Goal: Information Seeking & Learning: Find specific fact

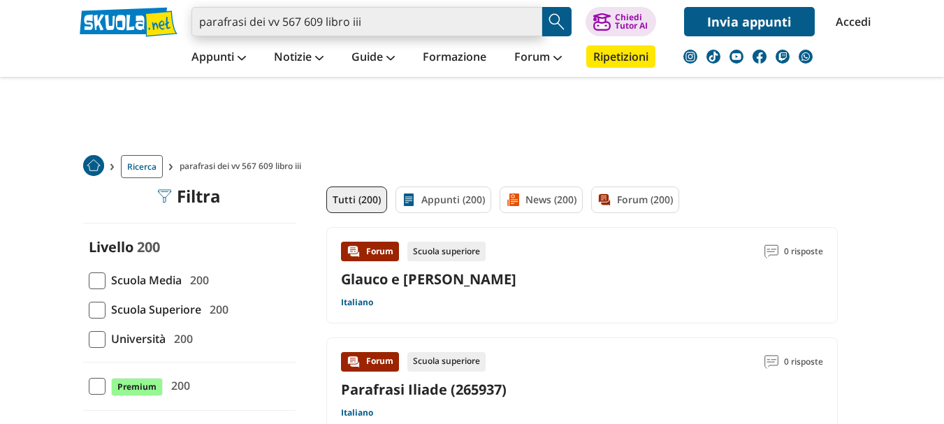
click at [380, 27] on input "parafrasi dei vv 567 609 libro iii" at bounding box center [366, 21] width 351 height 29
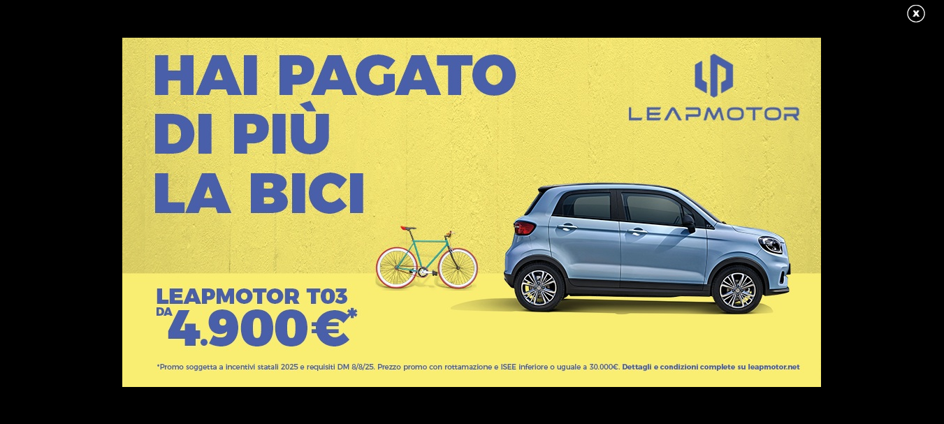
click at [915, 13] on link at bounding box center [922, 13] width 35 height 21
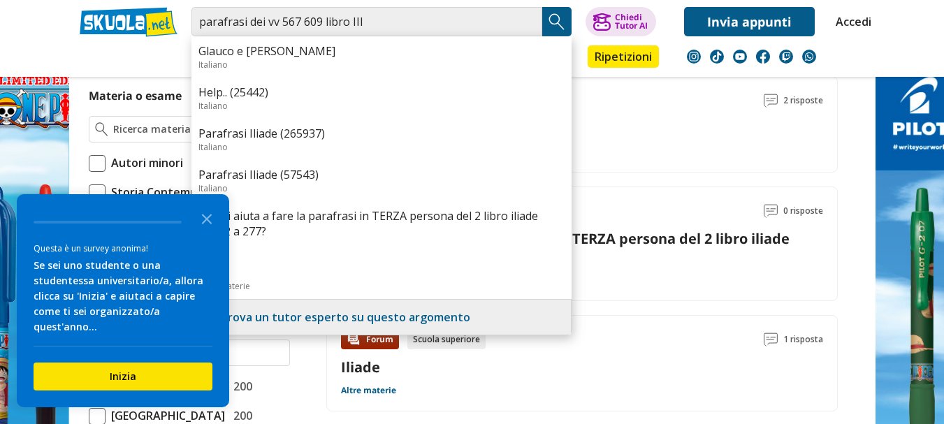
scroll to position [742, 0]
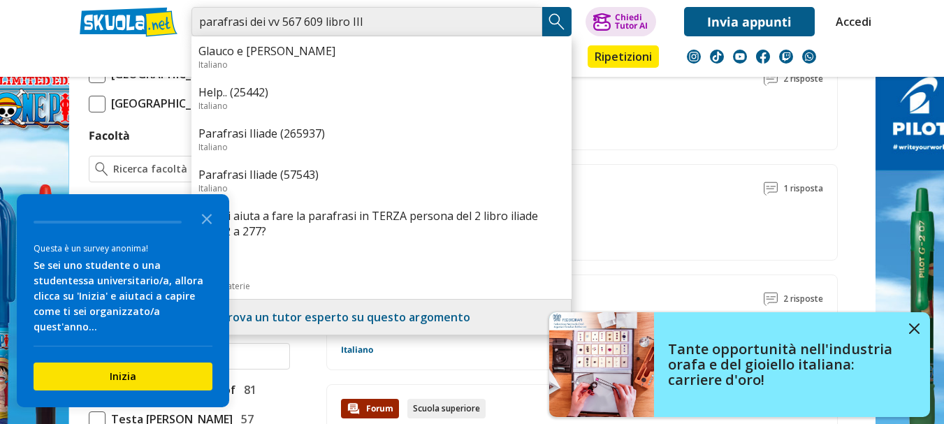
click at [443, 18] on input "parafrasi dei vv 567 609 libro III" at bounding box center [366, 21] width 351 height 29
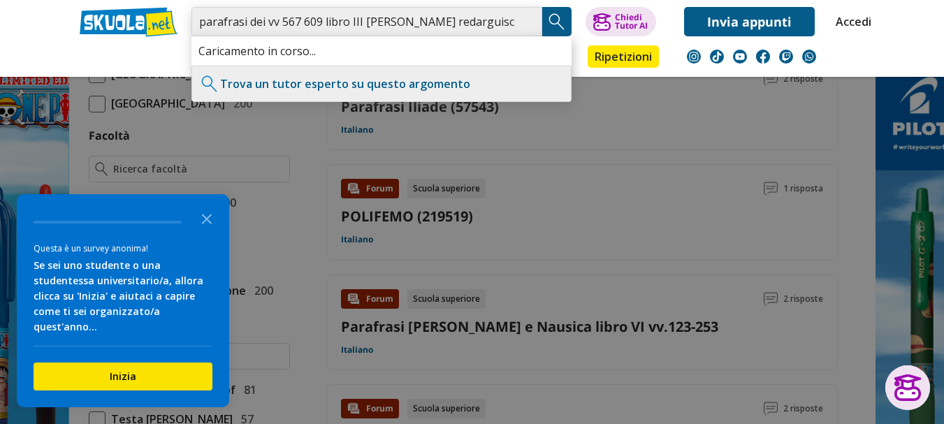
type input "parafrasi dei vv 567 609 libro III [PERSON_NAME] redarguisce paride"
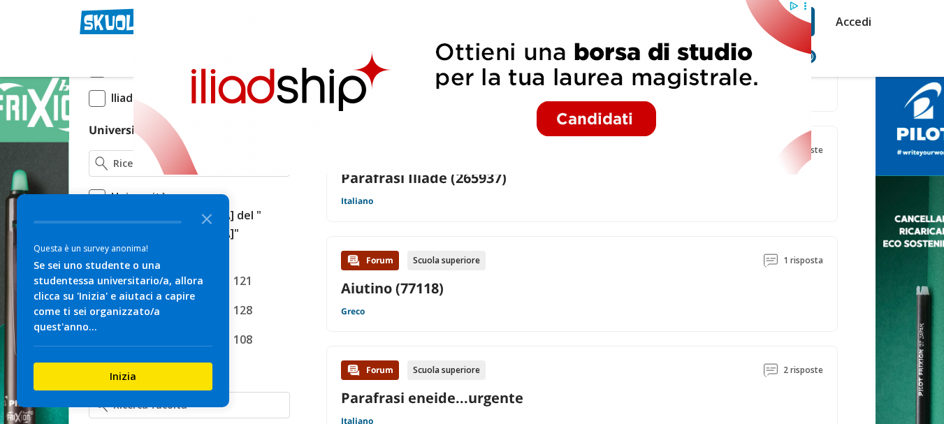
scroll to position [652, 0]
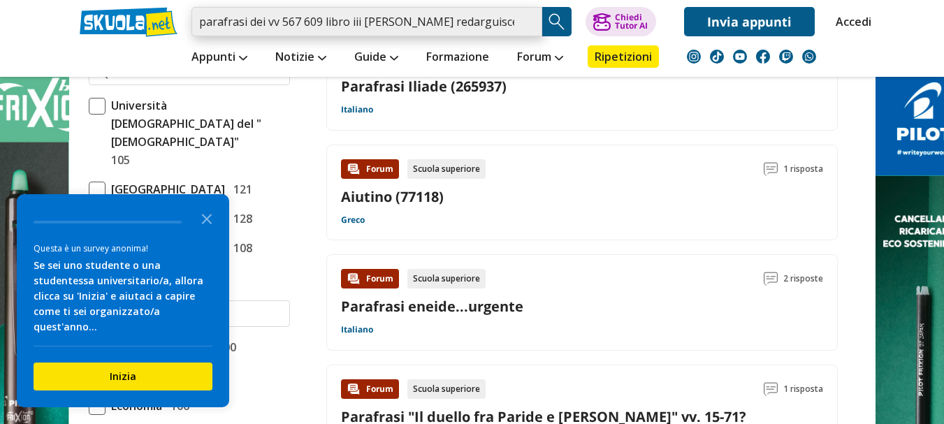
click at [443, 21] on input "parafrasi dei vv 567 609 libro iii elena redarguisce paride" at bounding box center [366, 21] width 351 height 29
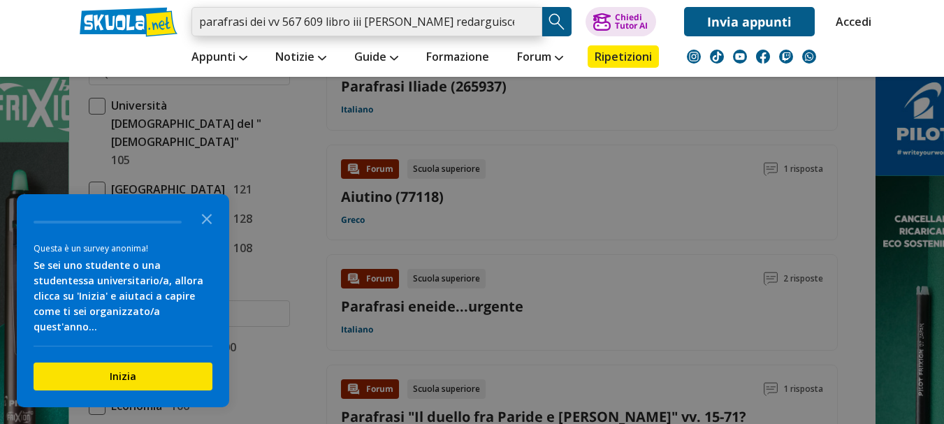
click at [527, 24] on input "parafrasi dei vv 567 609 libro iii elena redarguisce paride" at bounding box center [366, 21] width 351 height 29
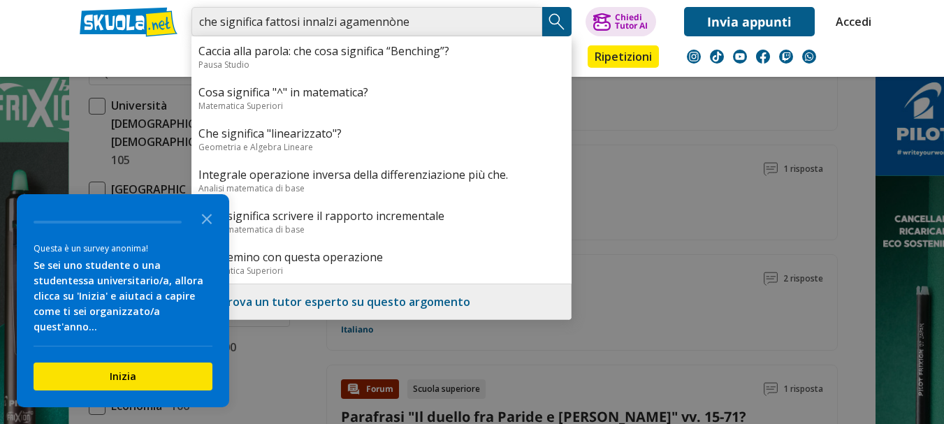
type input "che significa fattosi innalzi agamennòne"
